Goal: Transaction & Acquisition: Obtain resource

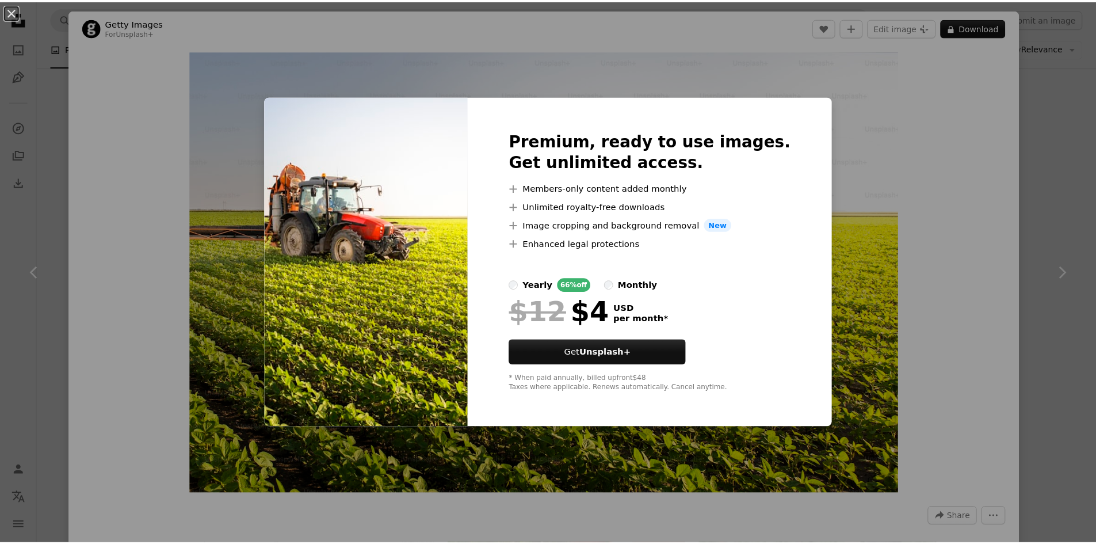
scroll to position [748, 0]
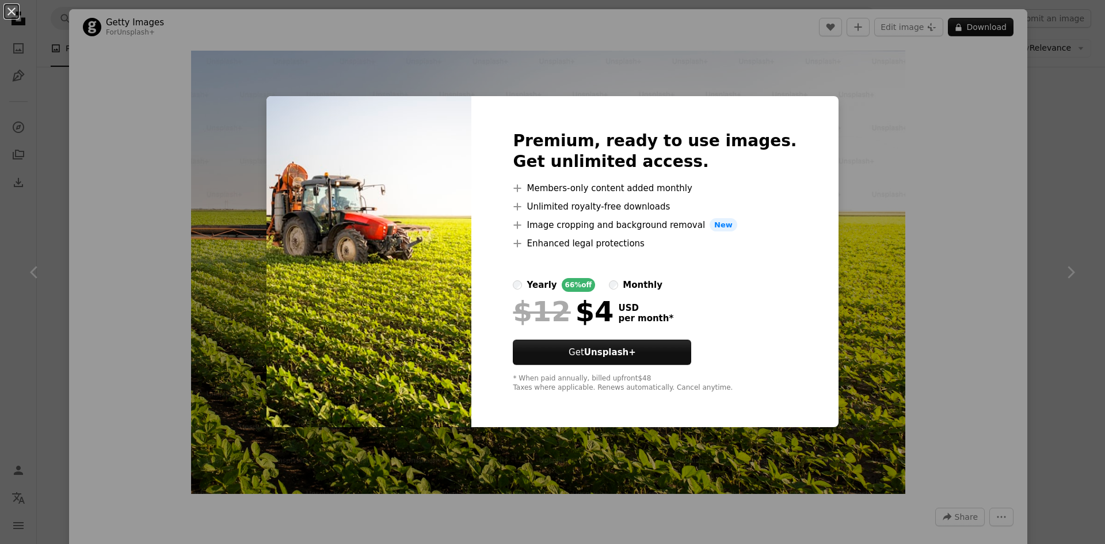
click at [944, 123] on div "An X shape Premium, ready to use images. Get unlimited access. A plus sign Memb…" at bounding box center [552, 272] width 1105 height 544
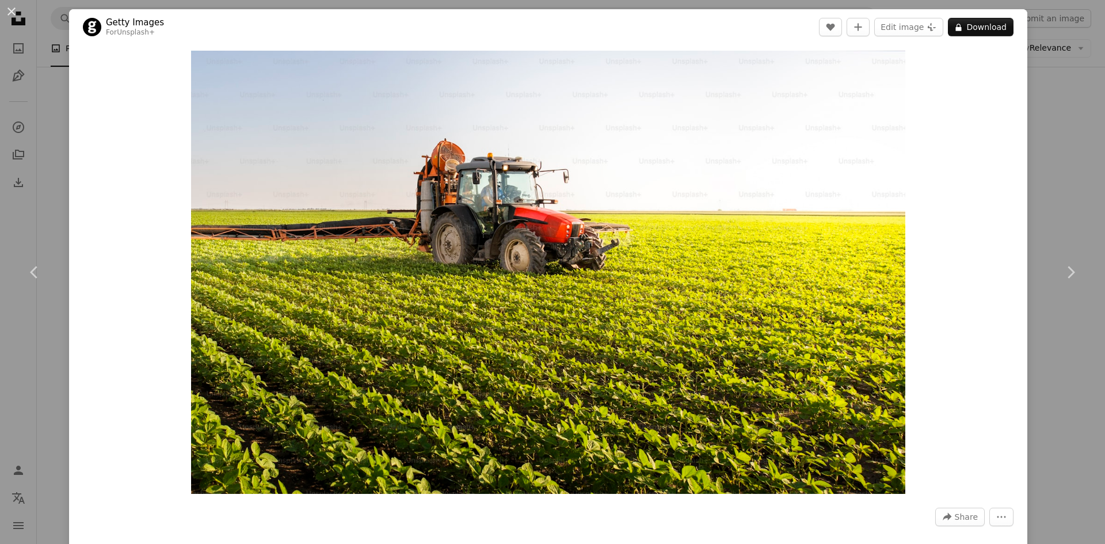
click at [1056, 134] on div "An X shape Chevron left Chevron right Getty Images For Unsplash+ A heart A plus…" at bounding box center [552, 272] width 1105 height 544
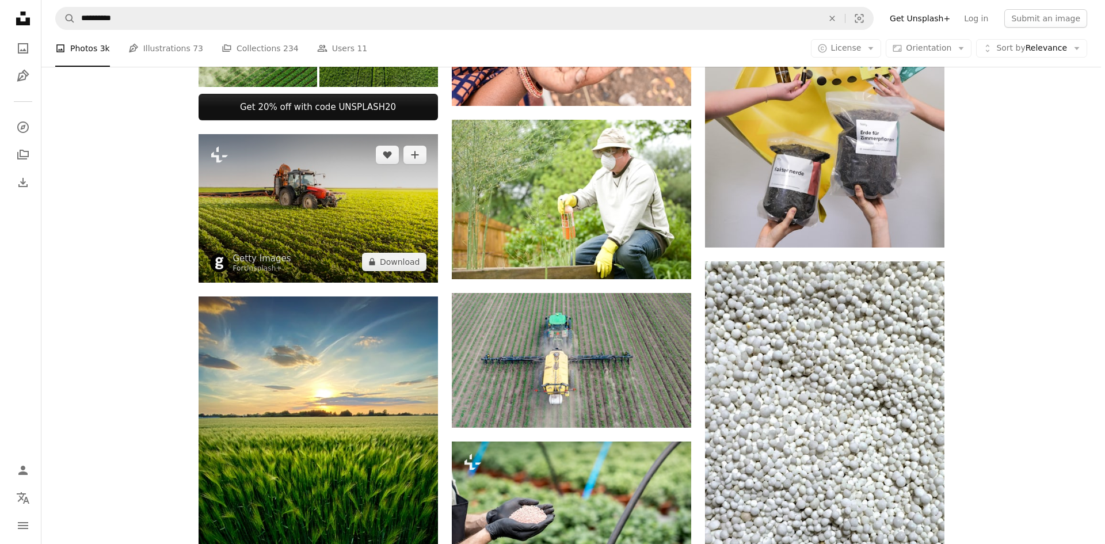
scroll to position [690, 0]
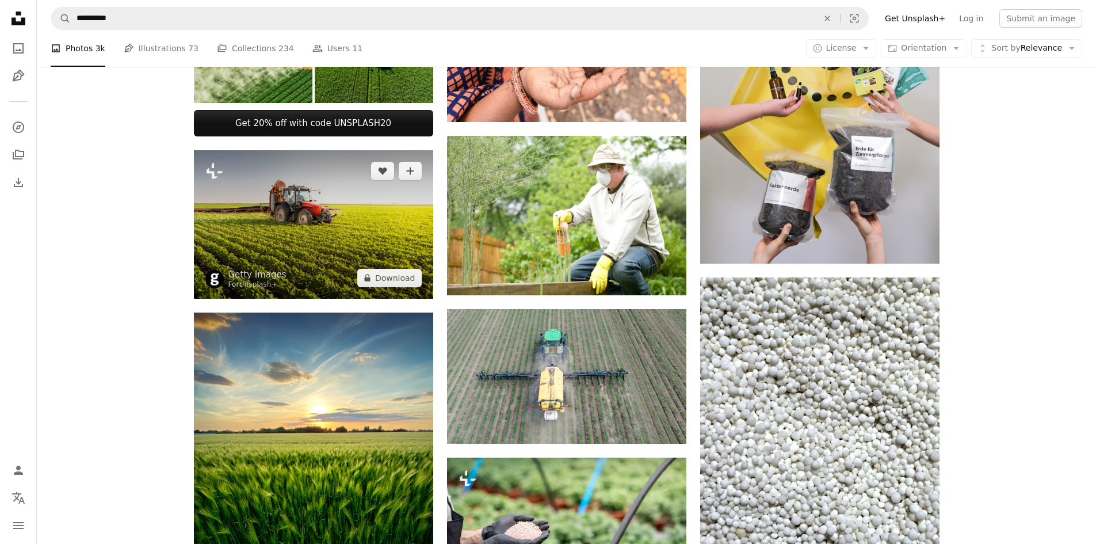
click at [319, 233] on img at bounding box center [313, 224] width 239 height 148
